Goal: Check status

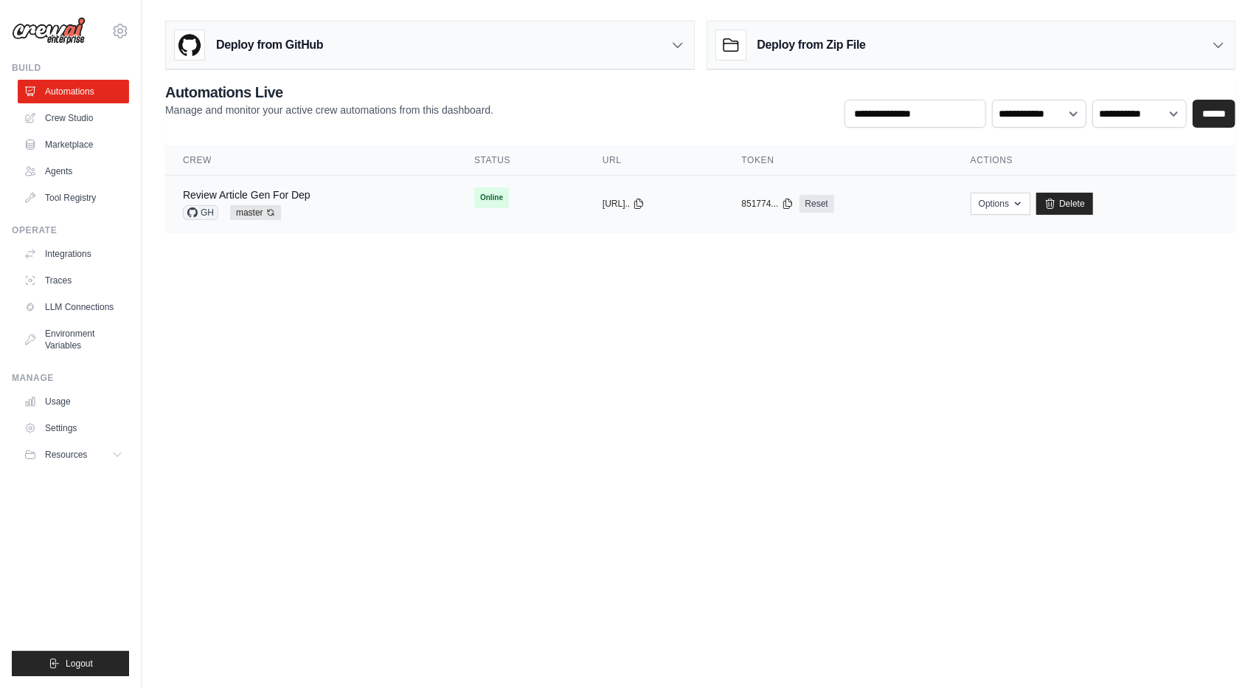
click at [322, 198] on div "Review Article Gen For Dep GH master Auto-deploy enabled" at bounding box center [311, 203] width 256 height 32
click at [390, 210] on div "Review Article Gen For Dep GH master Auto-deploy enabled" at bounding box center [311, 203] width 256 height 32
click at [305, 191] on link "Review Article Gen For Dep" at bounding box center [247, 195] width 128 height 12
